Goal: Task Accomplishment & Management: Manage account settings

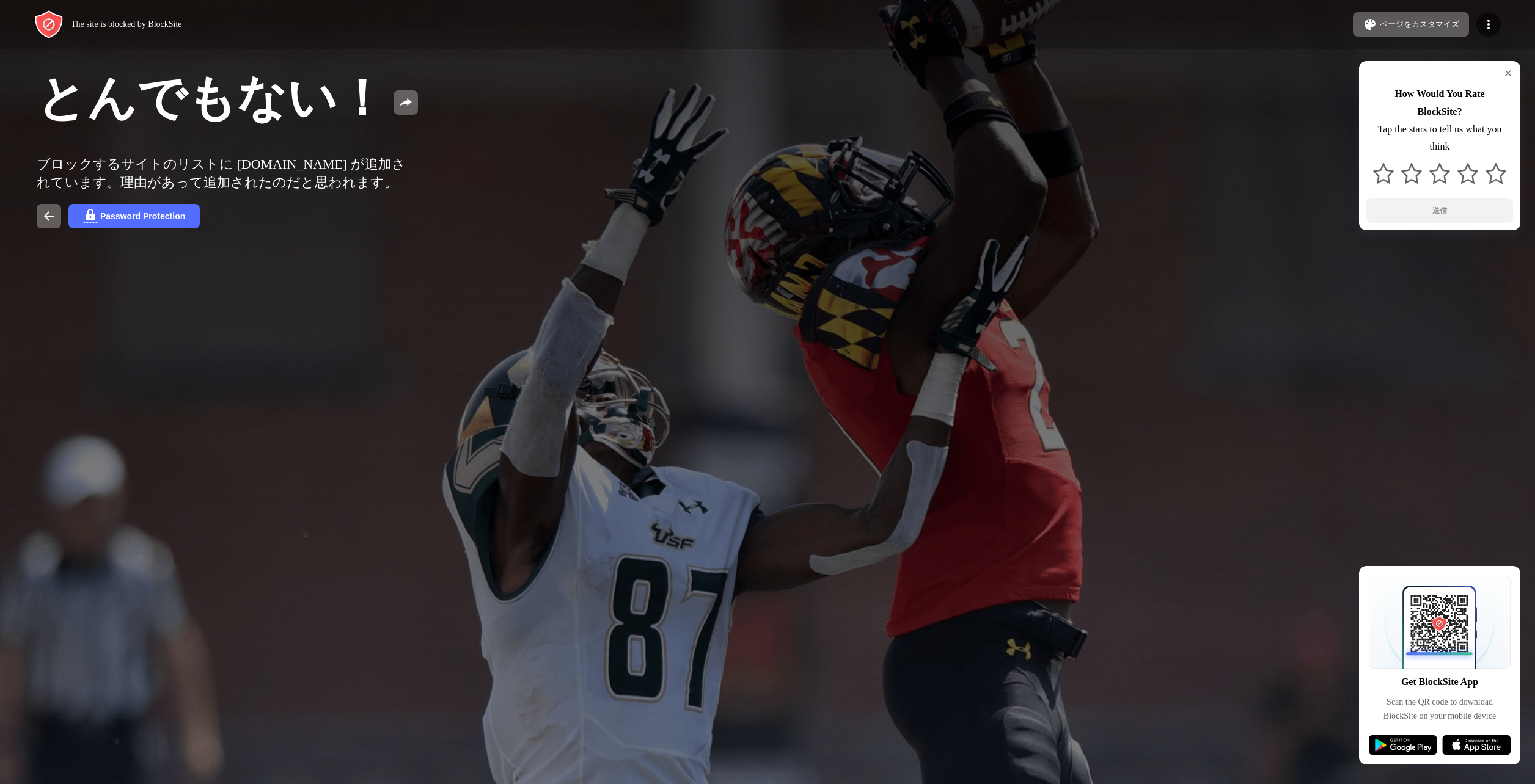
drag, startPoint x: 335, startPoint y: 46, endPoint x: 352, endPoint y: 44, distance: 17.1
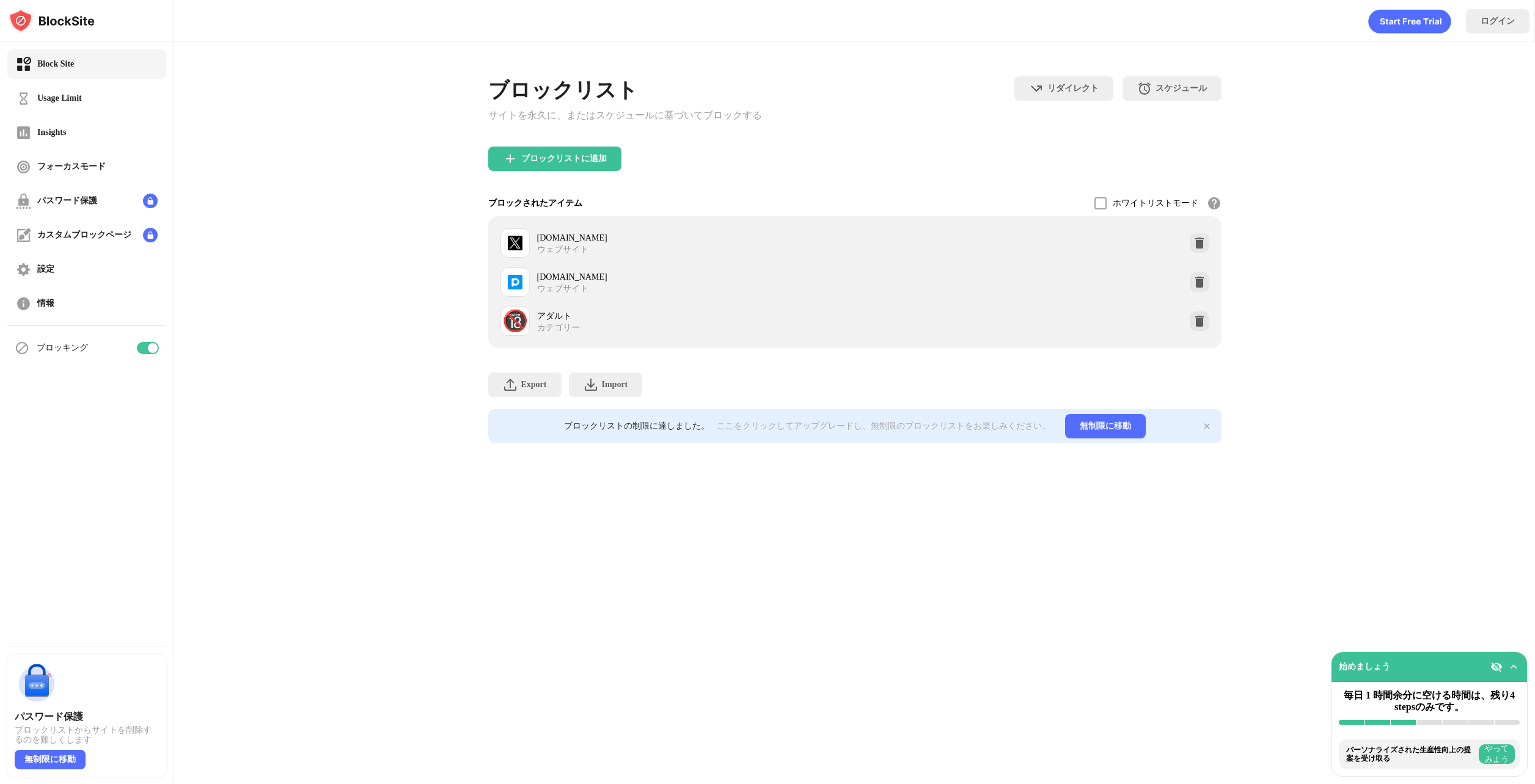
click at [148, 343] on div at bounding box center [148, 348] width 22 height 12
click at [143, 343] on div at bounding box center [143, 348] width 10 height 10
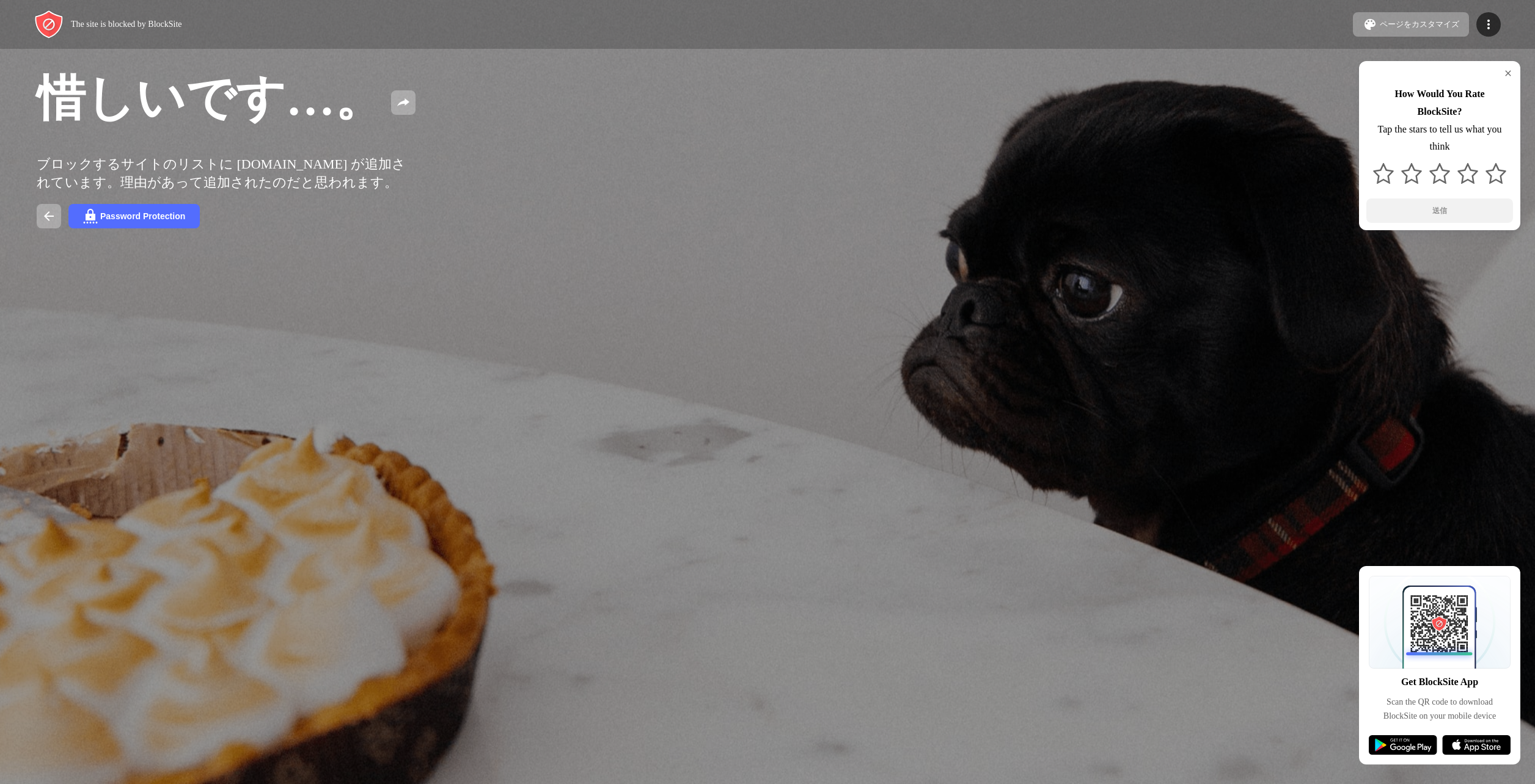
click at [602, 147] on div "惜しいです…。 ブロックするサイトのリストに [DOMAIN_NAME] が追加されています。理由があって追加されたのだと思われます。 Password Pr…" at bounding box center [768, 147] width 1535 height 294
